Goal: Information Seeking & Learning: Learn about a topic

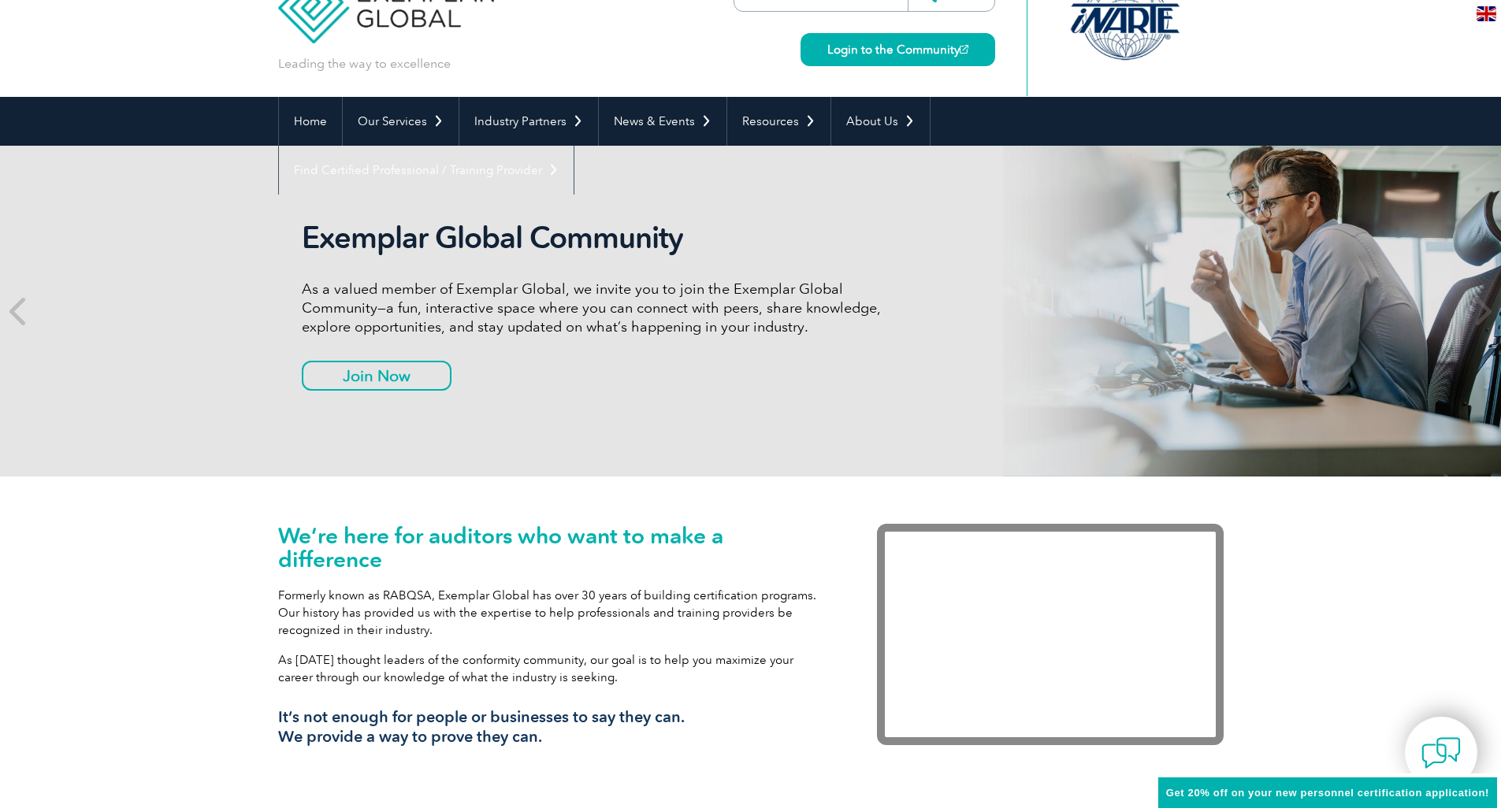
scroll to position [79, 0]
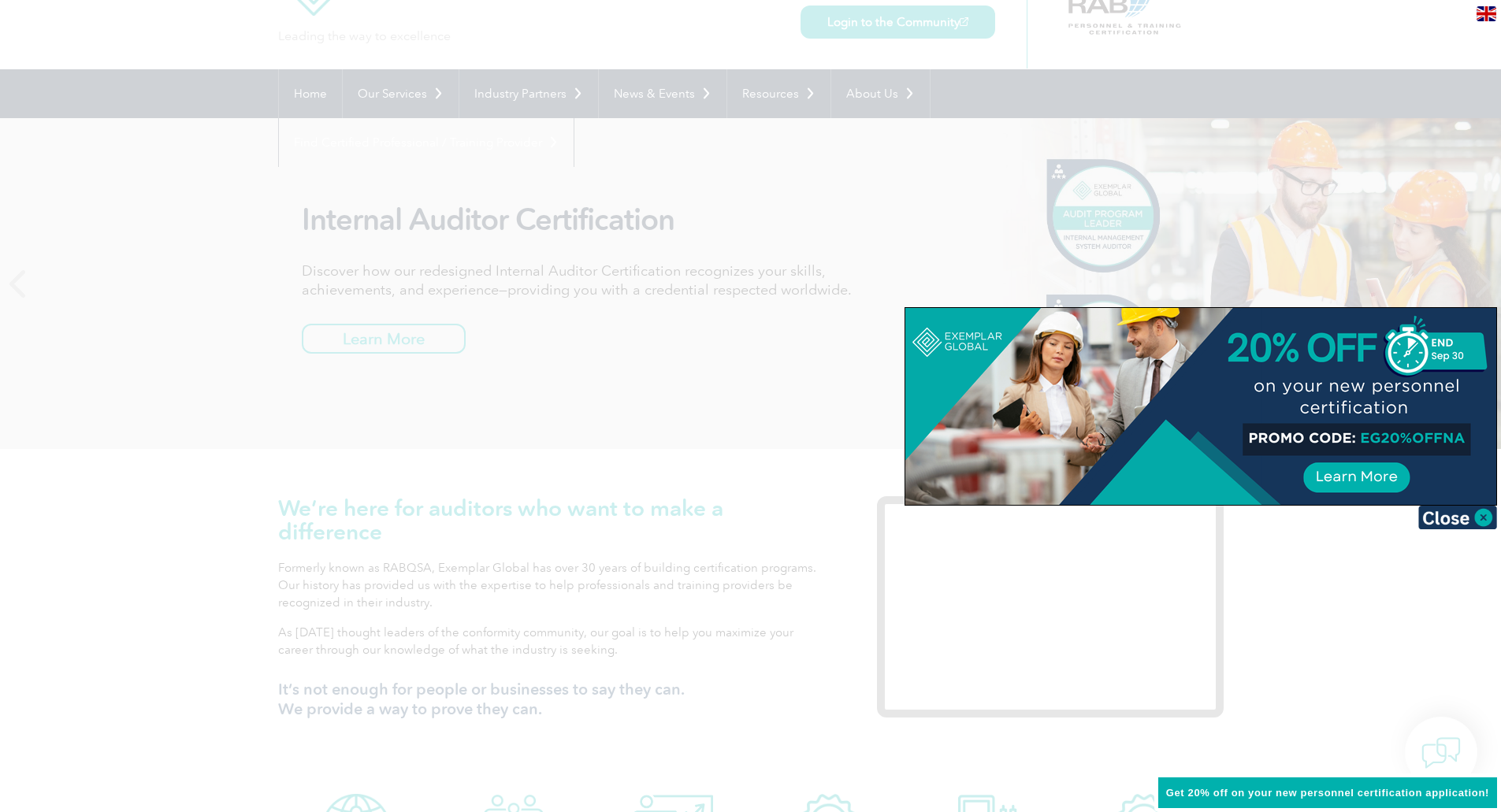
click at [172, 391] on div at bounding box center [750, 406] width 1501 height 812
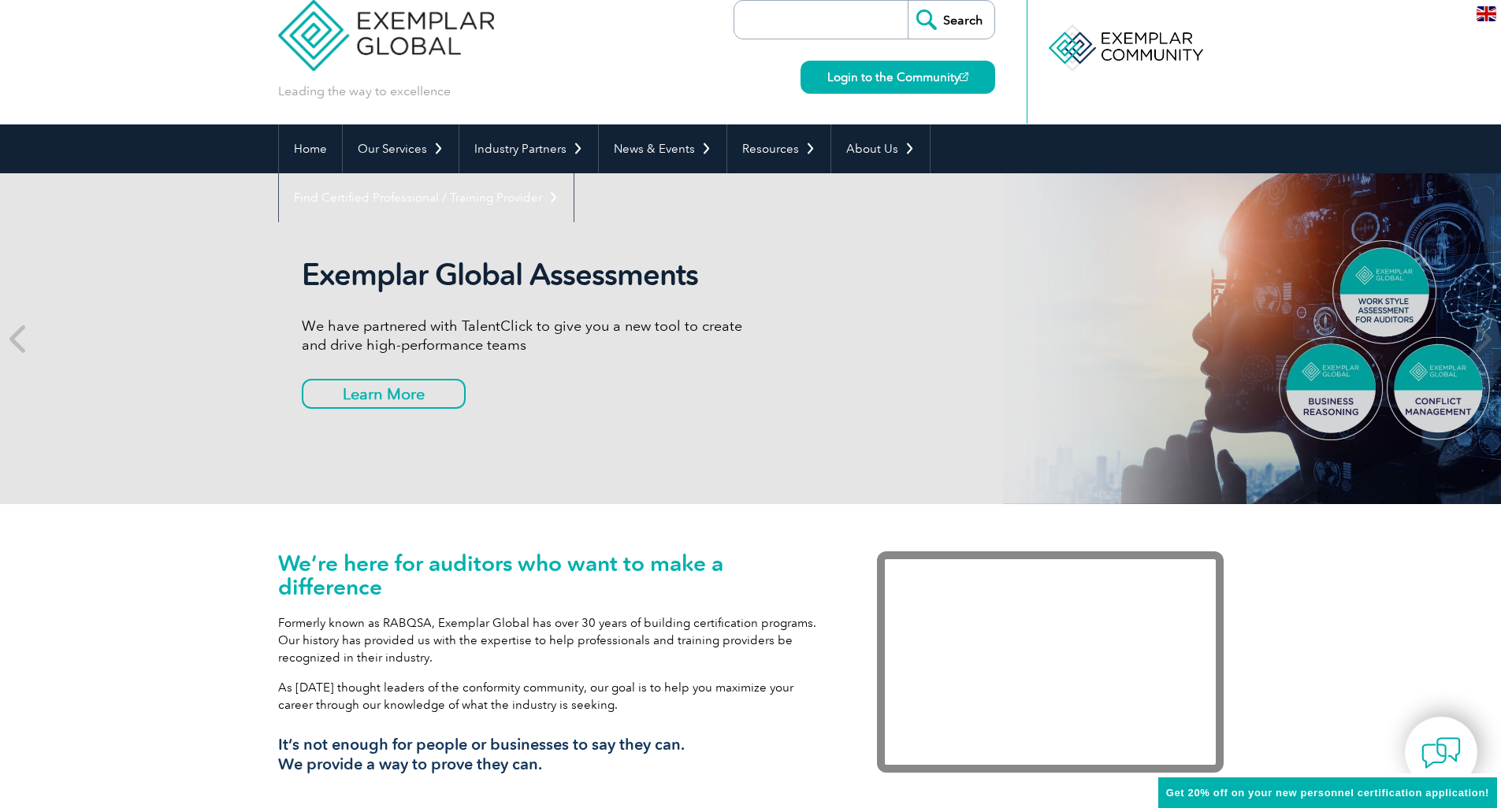
scroll to position [0, 0]
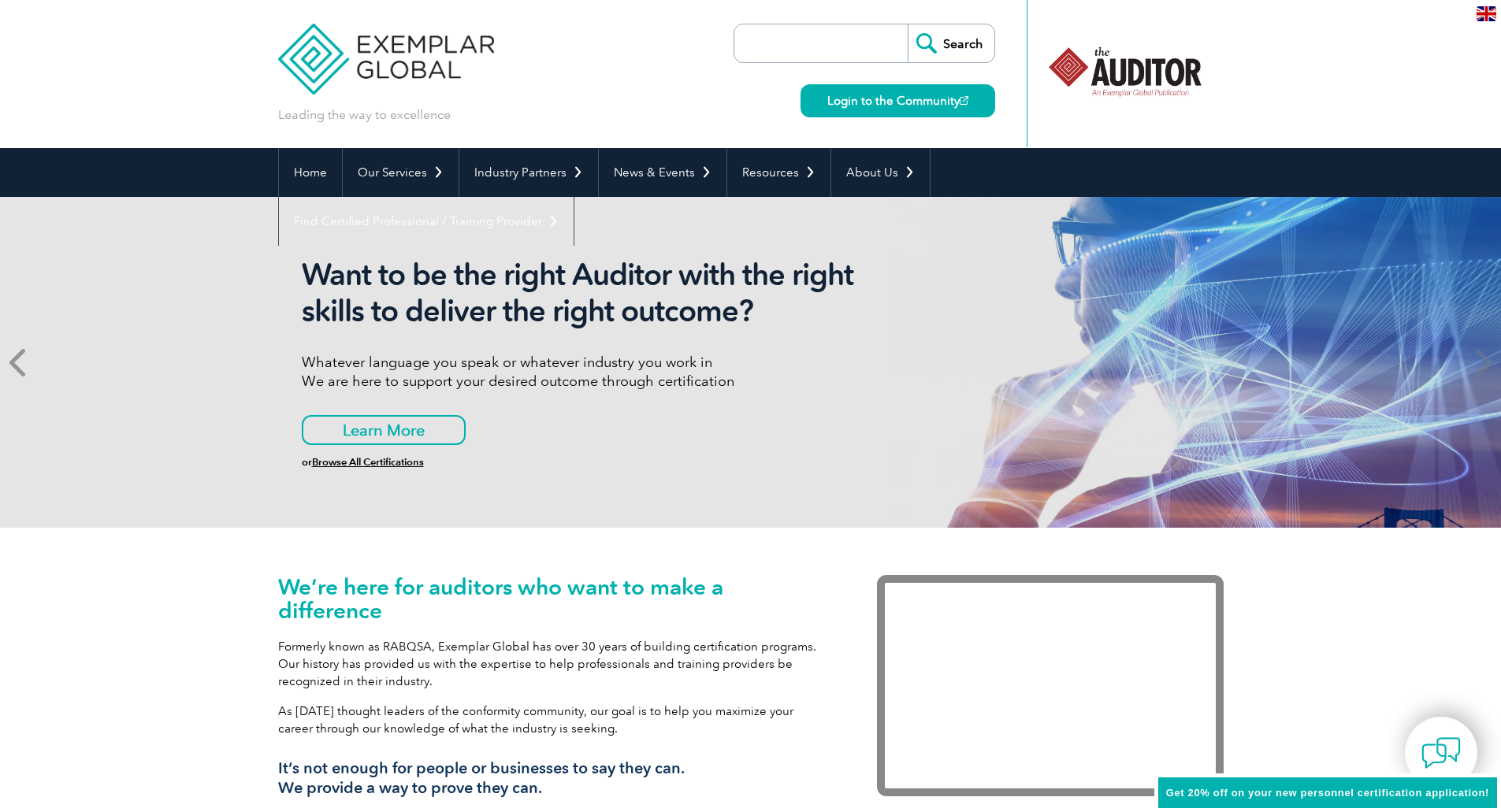
click at [25, 362] on icon at bounding box center [20, 362] width 20 height 0
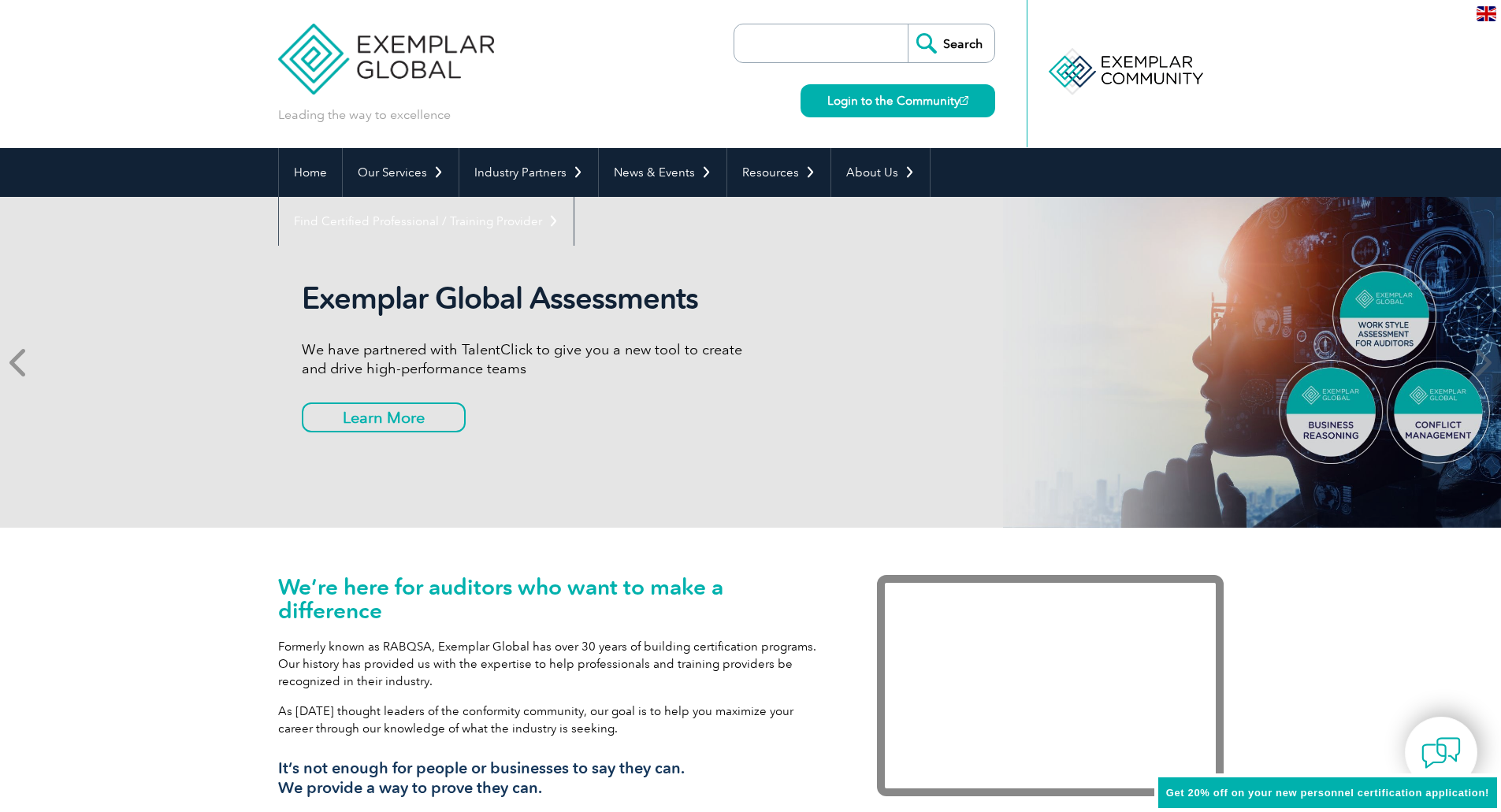
click at [27, 362] on icon at bounding box center [20, 362] width 20 height 0
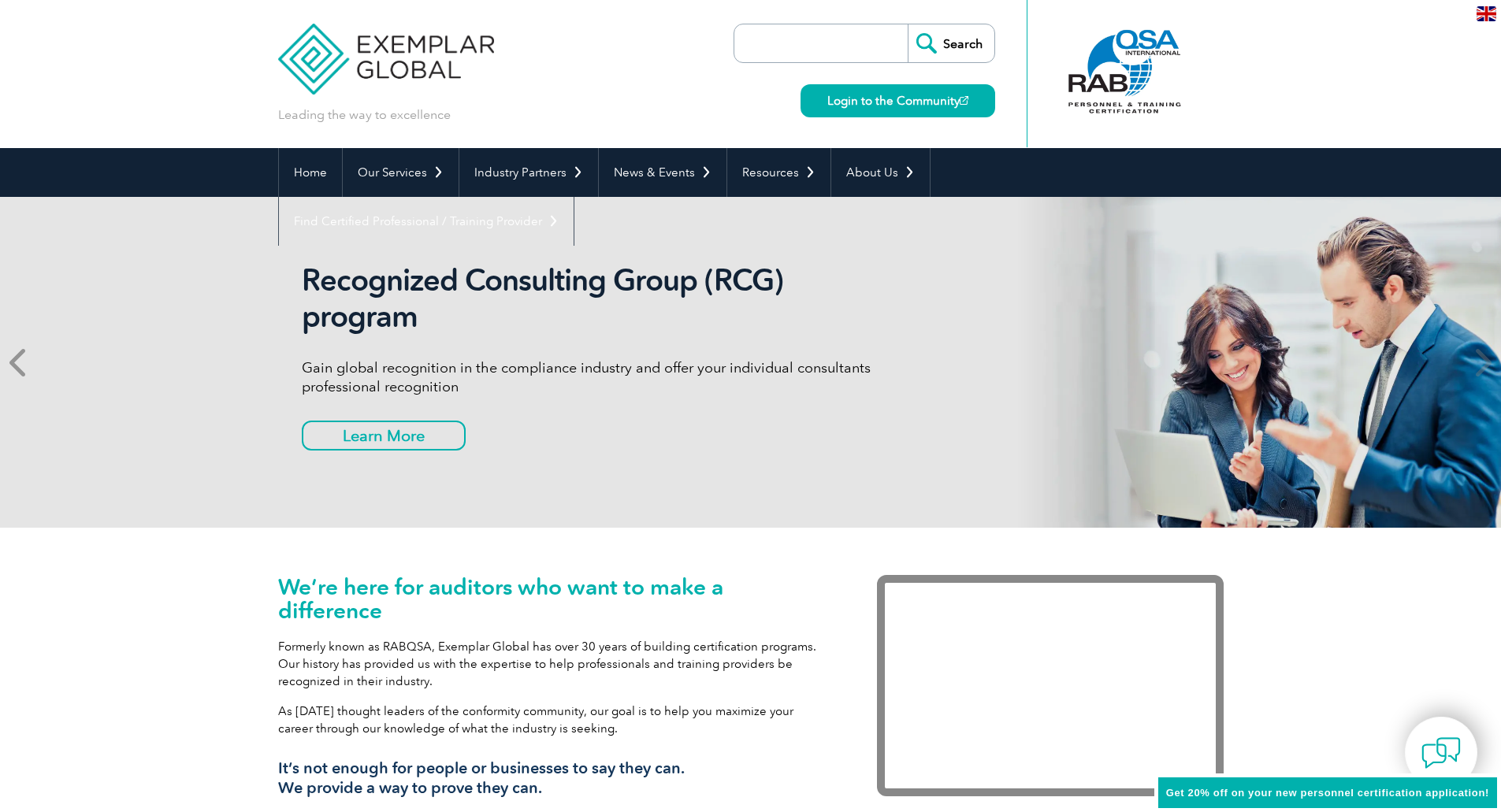
click at [27, 362] on icon at bounding box center [20, 362] width 20 height 0
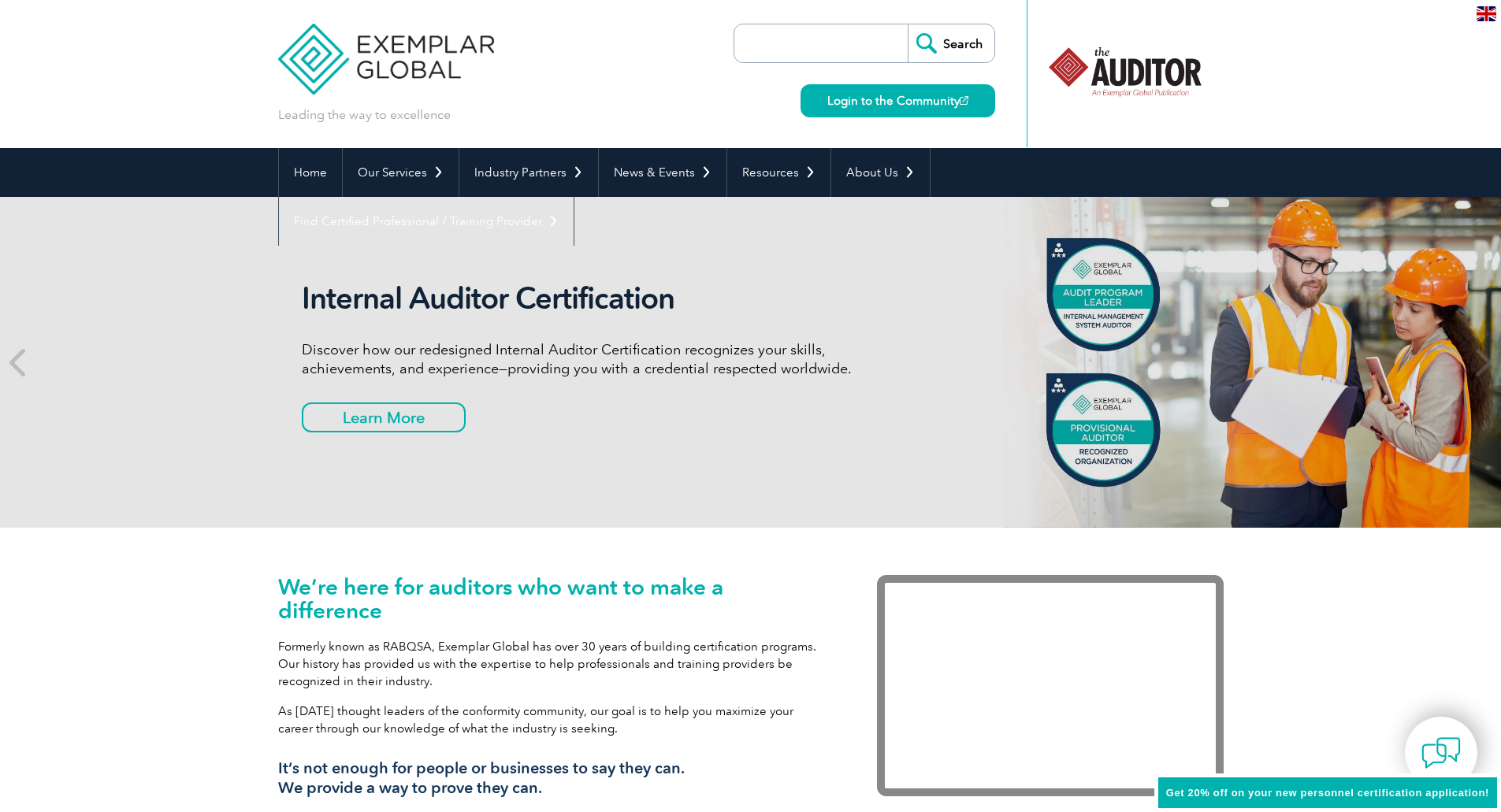
click at [214, 356] on div "Internal Auditor Certification Discover how our redesigned Internal Auditor Cer…" at bounding box center [750, 362] width 1501 height 331
click at [394, 408] on link "Learn More" at bounding box center [368, 417] width 132 height 30
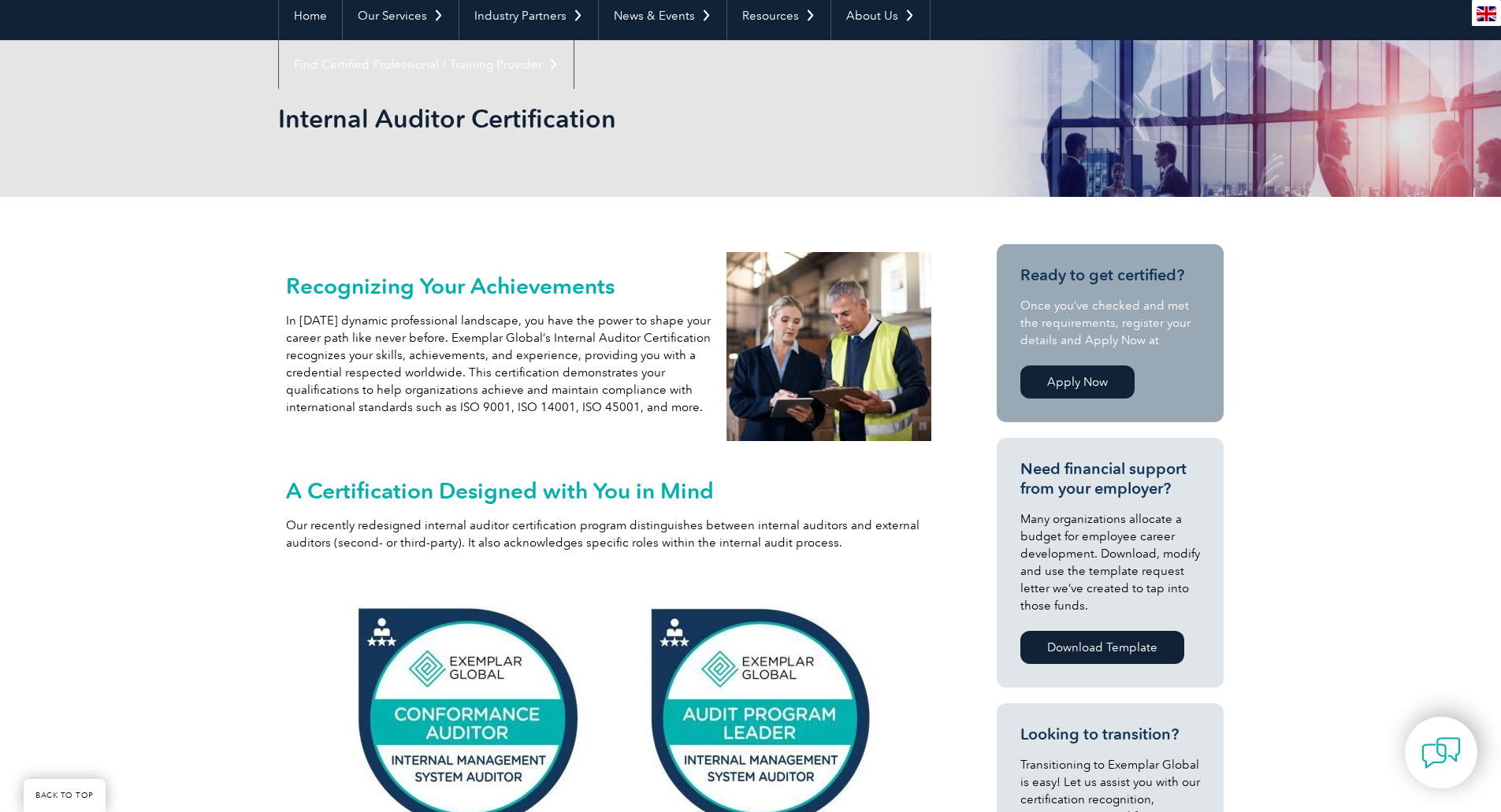
scroll to position [79, 0]
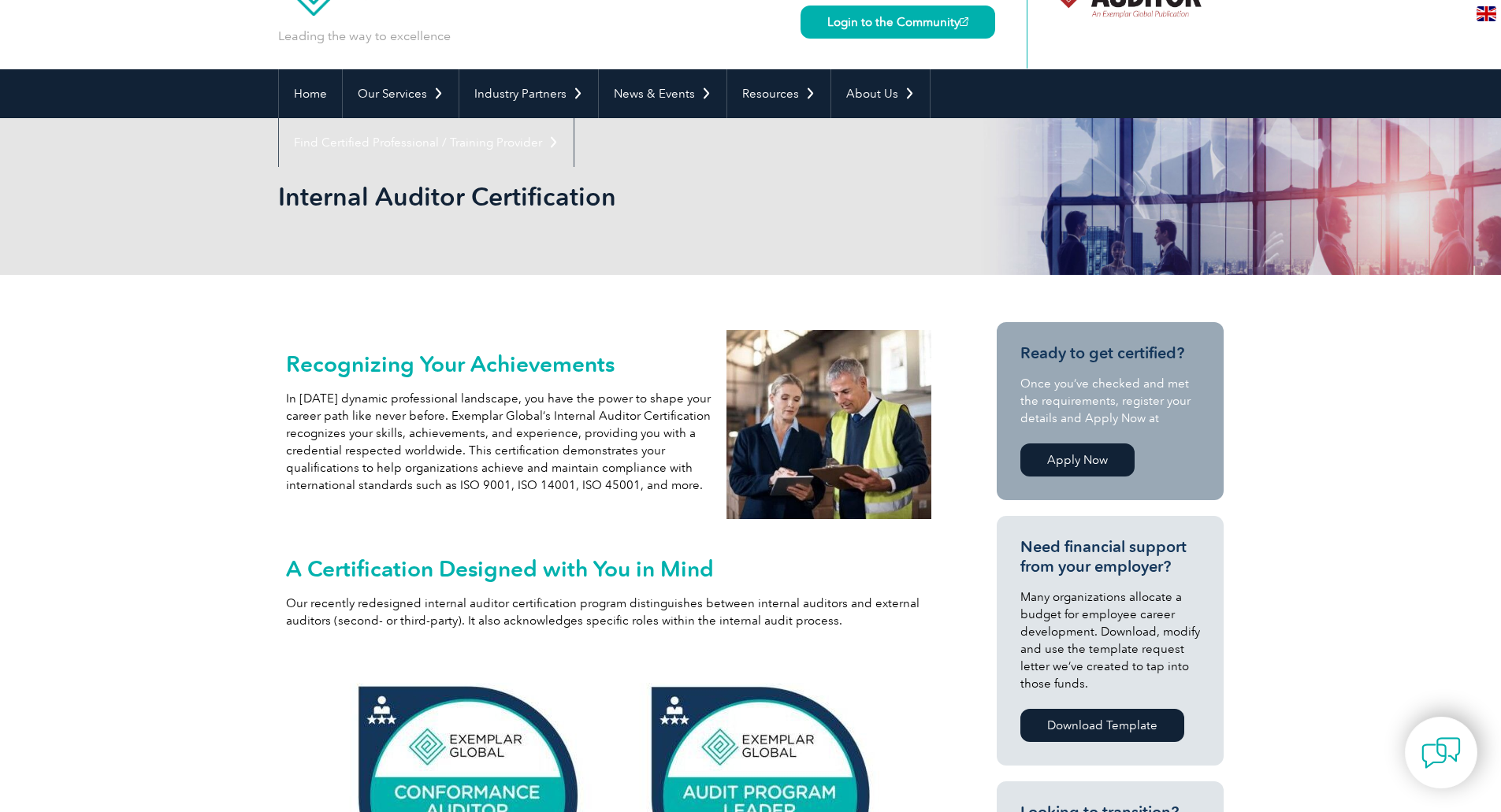
click at [1105, 465] on link "Apply Now" at bounding box center [1078, 460] width 114 height 33
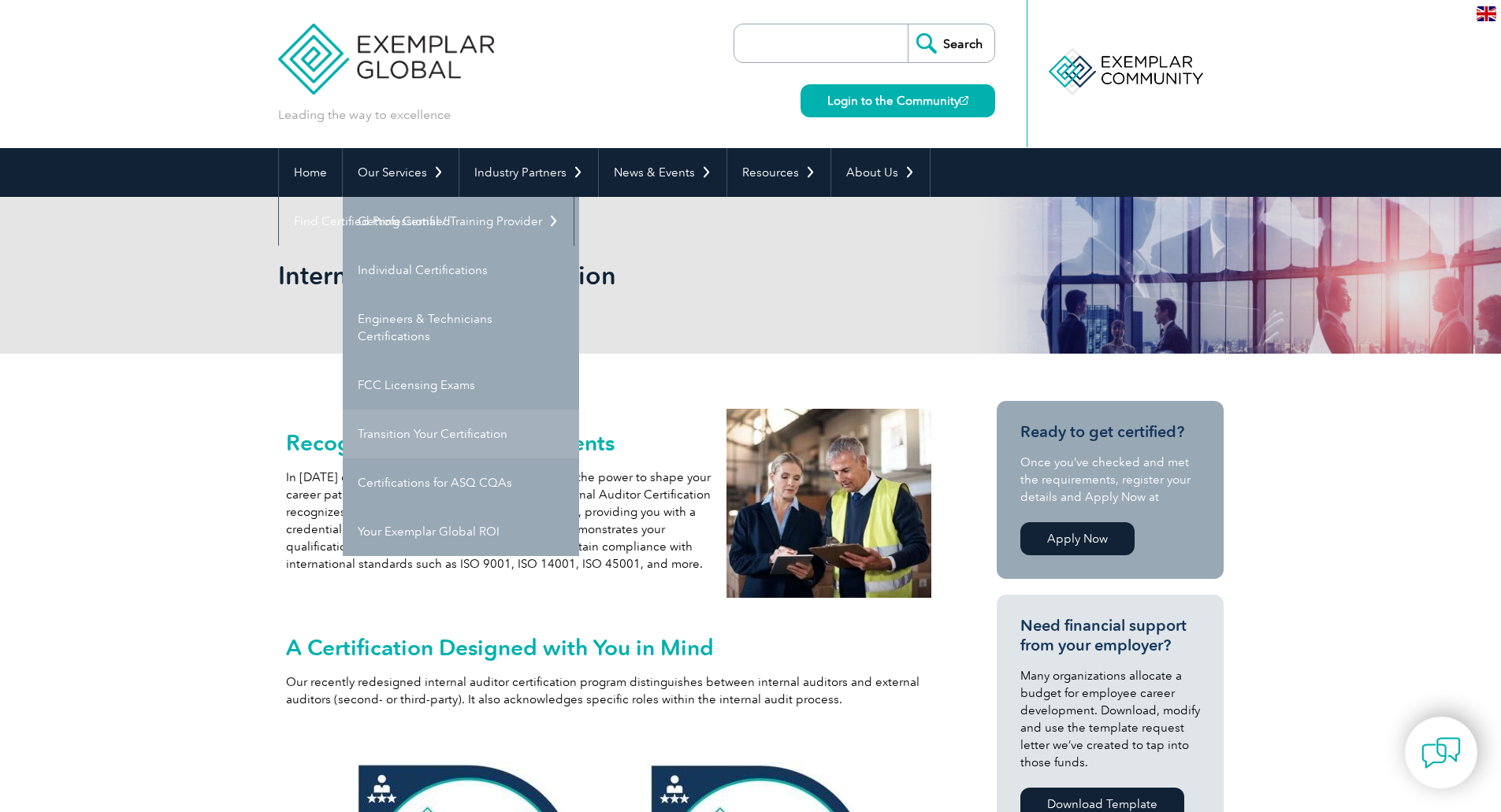
click at [435, 434] on link "Transition Your Certification" at bounding box center [461, 434] width 237 height 49
